Goal: Check status: Check status

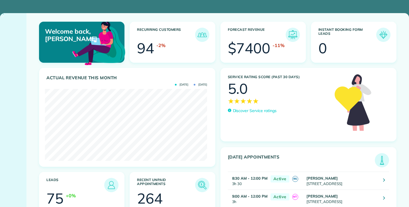
scroll to position [72, 162]
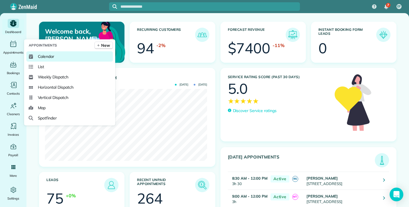
click at [46, 54] on span "Calendar" at bounding box center [46, 57] width 17 height 6
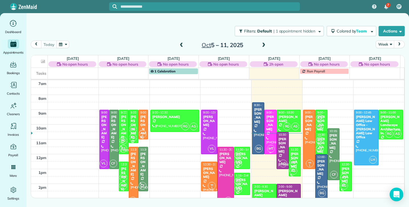
click at [267, 128] on div "[PERSON_NAME]" at bounding box center [270, 123] width 9 height 17
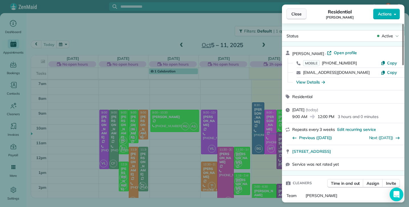
click at [296, 16] on span "Close" at bounding box center [297, 14] width 10 height 6
